Goal: Information Seeking & Learning: Learn about a topic

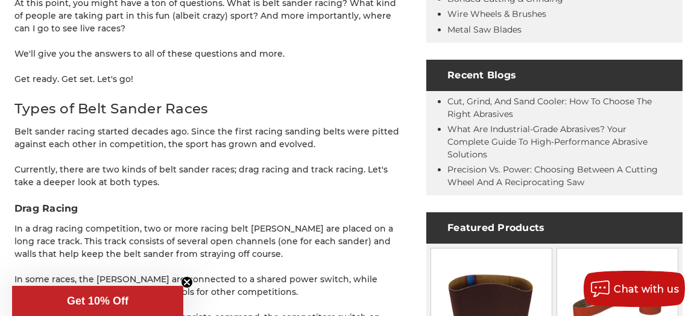
scroll to position [564, 0]
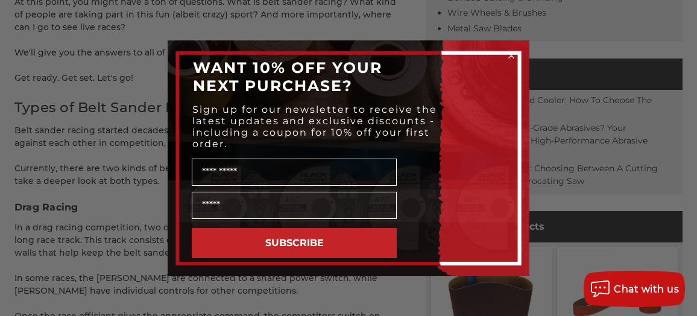
click at [511, 56] on circle "Close dialog" at bounding box center [511, 54] width 11 height 11
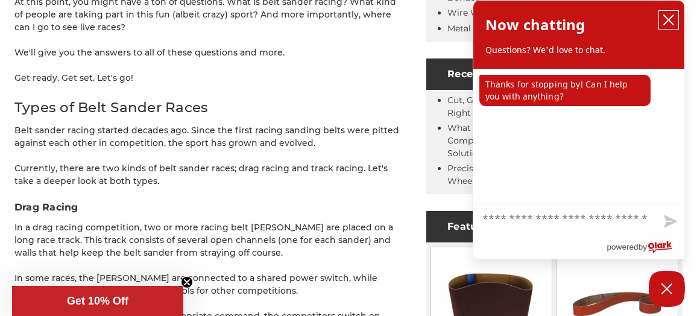
click at [666, 20] on icon "close chatbox" at bounding box center [669, 20] width 12 height 12
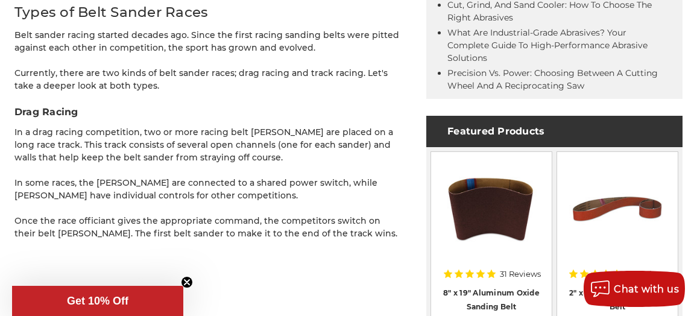
scroll to position [685, 0]
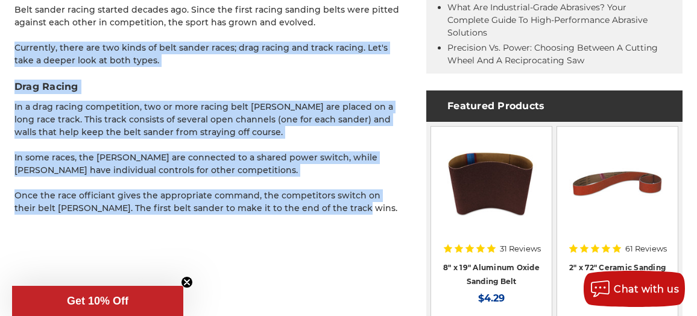
drag, startPoint x: 15, startPoint y: 48, endPoint x: 338, endPoint y: 203, distance: 357.9
copy div "Currently, there are two kinds of belt sander races; drag racing and track raci…"
click at [57, 81] on h3 "Drag Racing" at bounding box center [208, 87] width 388 height 14
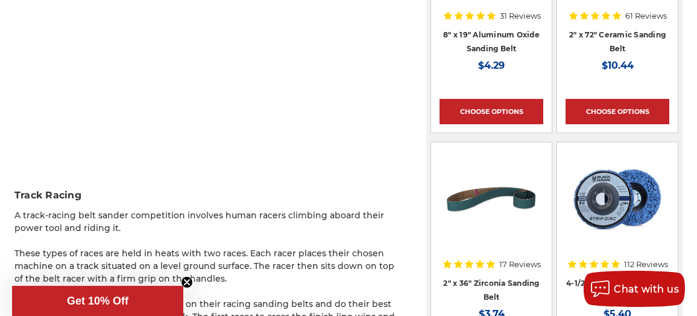
scroll to position [1047, 0]
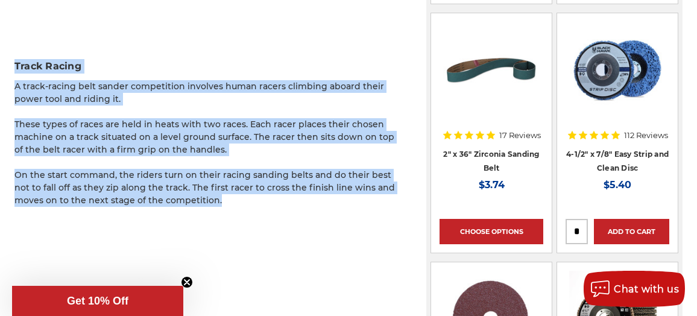
drag, startPoint x: 13, startPoint y: 63, endPoint x: 211, endPoint y: 201, distance: 241.4
copy div "Track Racing A track-racing belt sander competition involves human racers climb…"
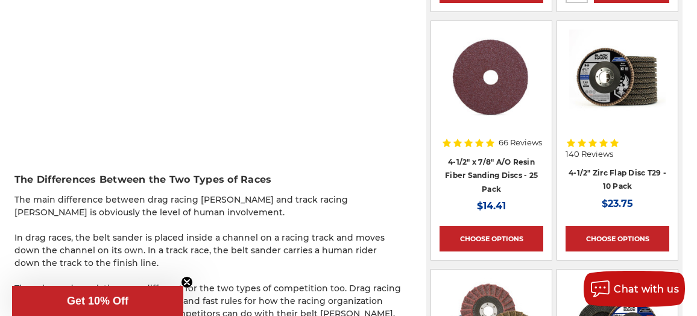
scroll to position [1409, 0]
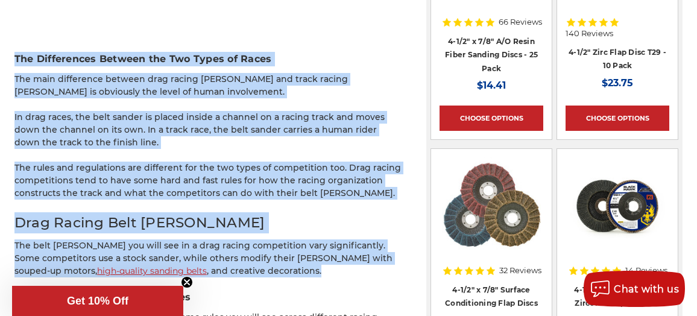
drag, startPoint x: 14, startPoint y: 59, endPoint x: 249, endPoint y: 266, distance: 312.8
copy div "The Differences Between the Two Types of Races The main difference between drag…"
click at [52, 136] on p "In drag races, the belt sander is placed inside a channel on a racing track and…" at bounding box center [208, 130] width 388 height 38
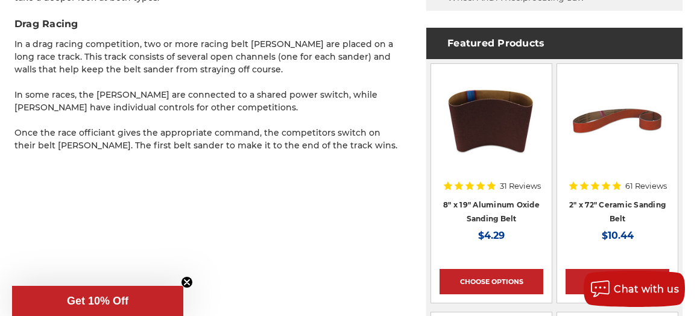
scroll to position [806, 0]
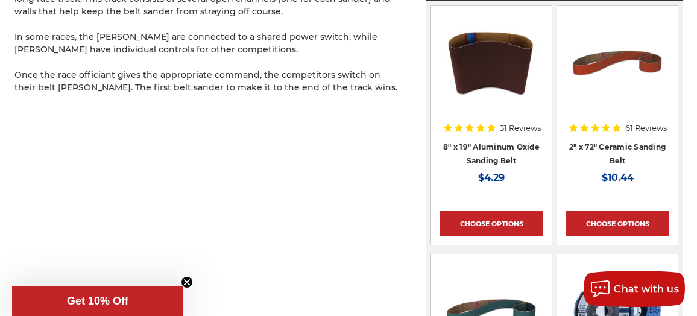
click at [188, 280] on icon "Close teaser" at bounding box center [187, 282] width 5 height 5
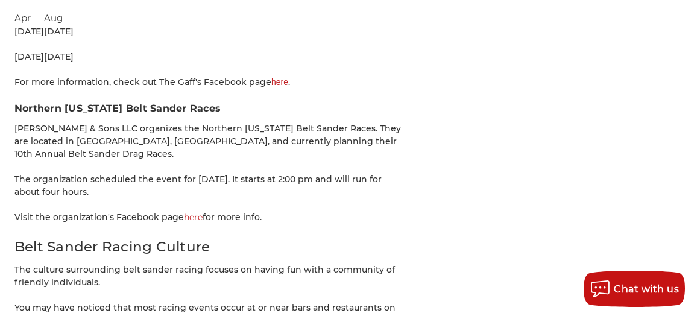
scroll to position [2659, 0]
